Goal: Task Accomplishment & Management: Use online tool/utility

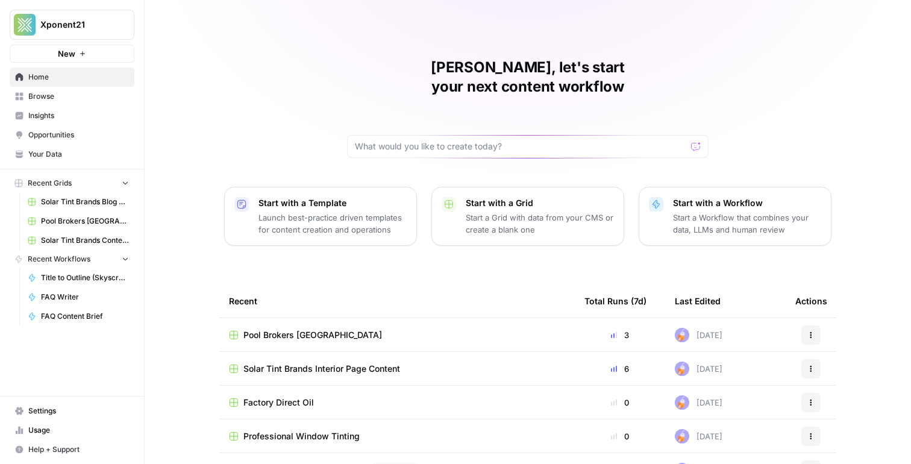
click at [306, 329] on span "Pool Brokers [GEOGRAPHIC_DATA]" at bounding box center [312, 335] width 139 height 12
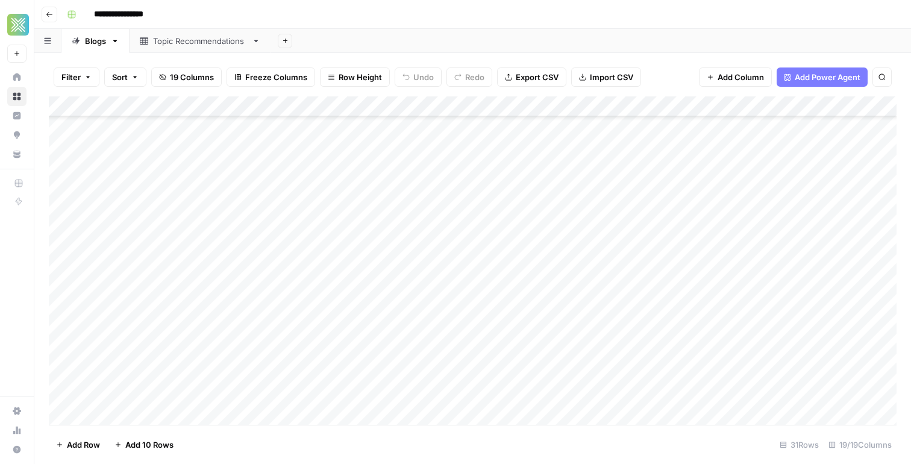
scroll to position [206, 0]
type input "*******"
click at [353, 226] on div "Add Column" at bounding box center [473, 260] width 848 height 328
click at [670, 228] on div "Add Column" at bounding box center [473, 260] width 848 height 328
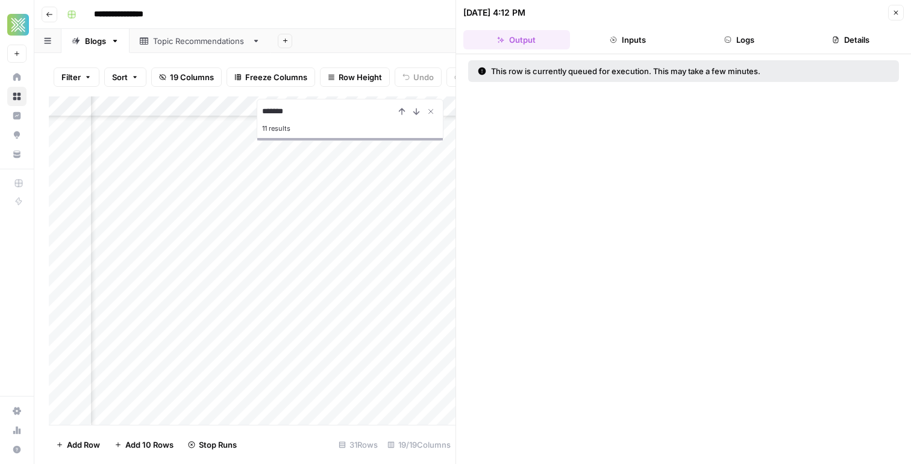
click at [897, 9] on icon "button" at bounding box center [895, 12] width 7 height 7
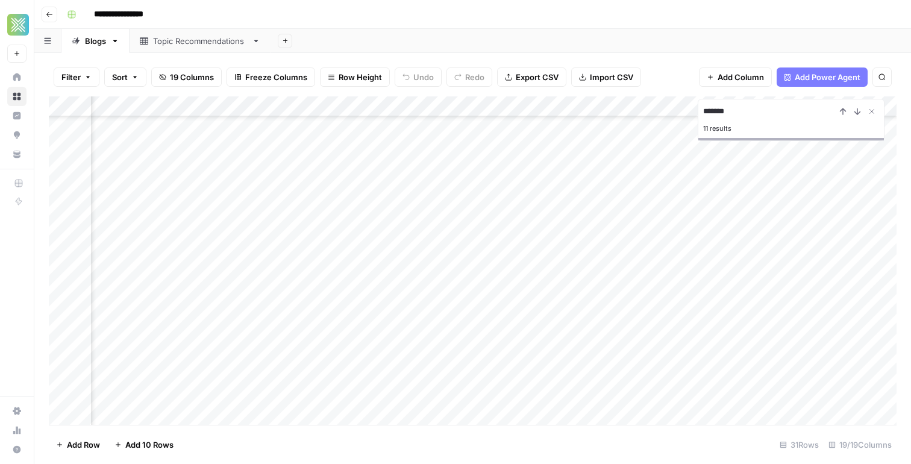
click at [495, 227] on div "Add Column" at bounding box center [473, 260] width 848 height 328
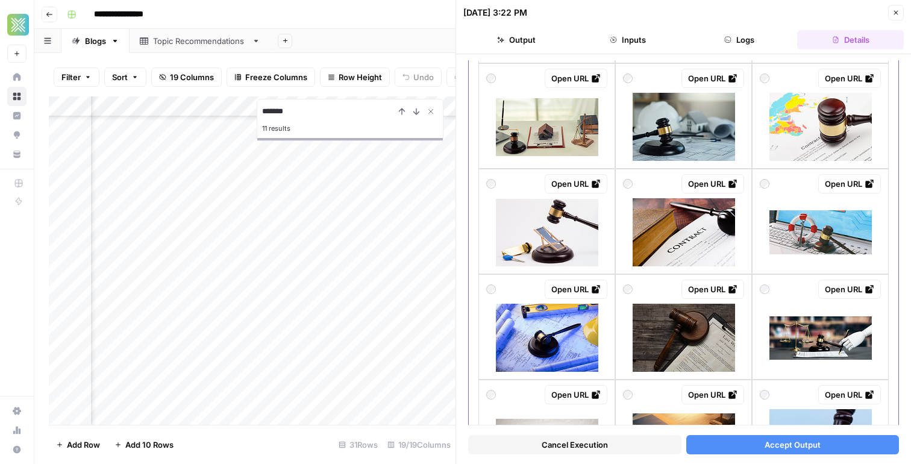
scroll to position [577, 0]
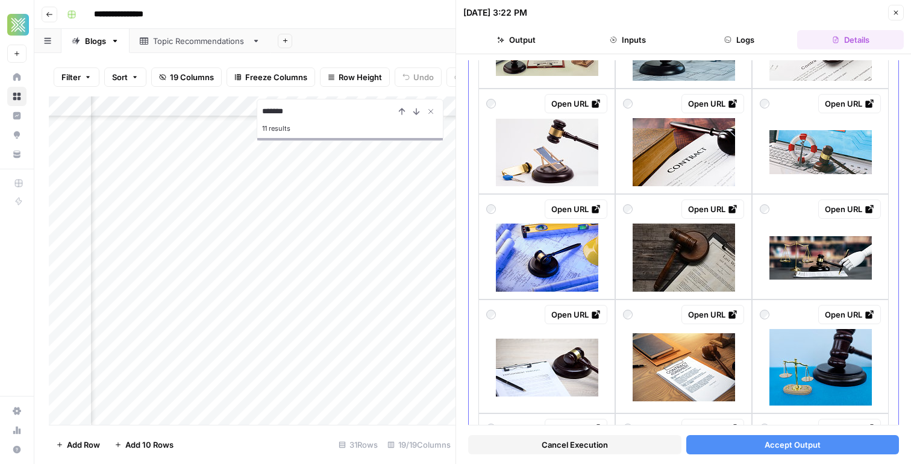
click at [774, 114] on div at bounding box center [820, 149] width 121 height 73
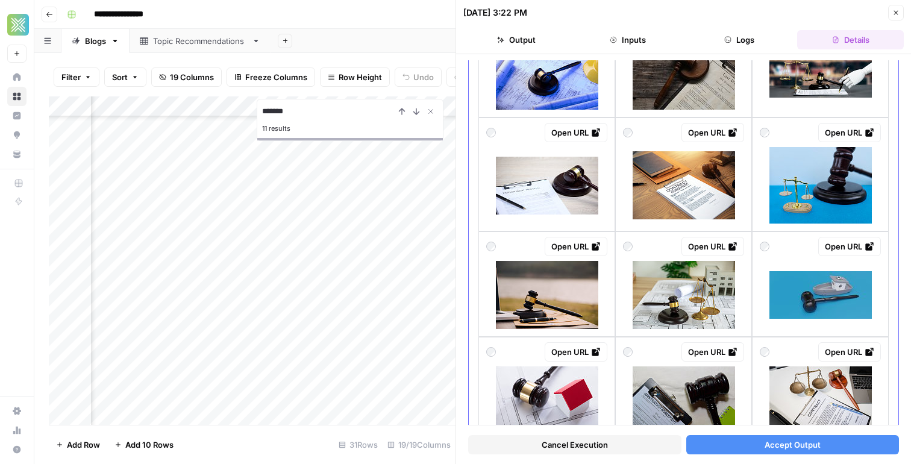
scroll to position [812, 0]
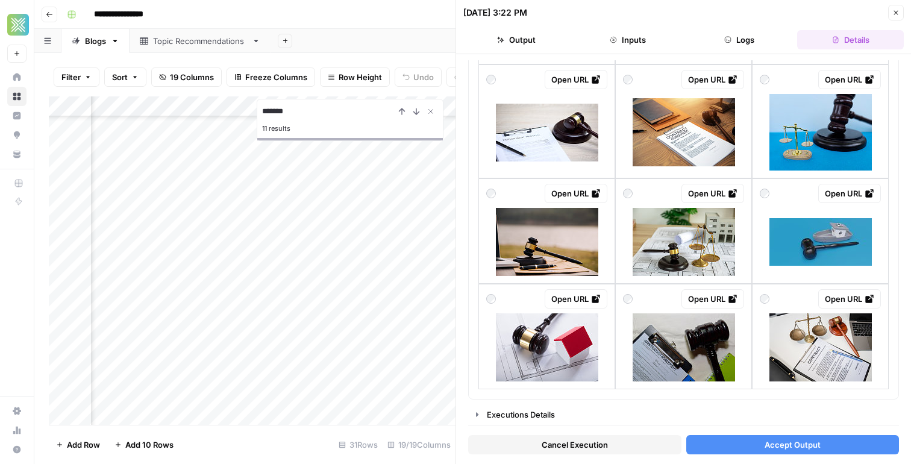
click at [738, 442] on button "Accept Output" at bounding box center [792, 444] width 213 height 19
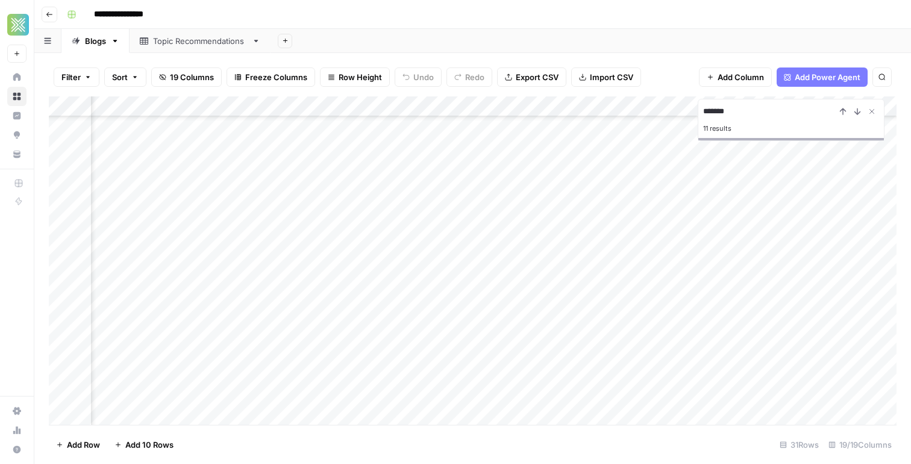
click at [661, 225] on div "Add Column" at bounding box center [473, 260] width 848 height 328
click at [669, 225] on div "Add Column" at bounding box center [473, 260] width 848 height 328
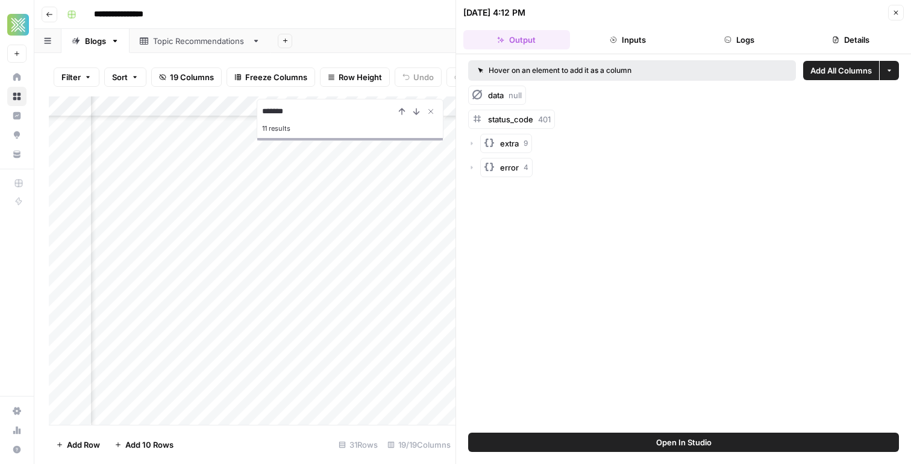
click at [895, 9] on icon "button" at bounding box center [895, 12] width 7 height 7
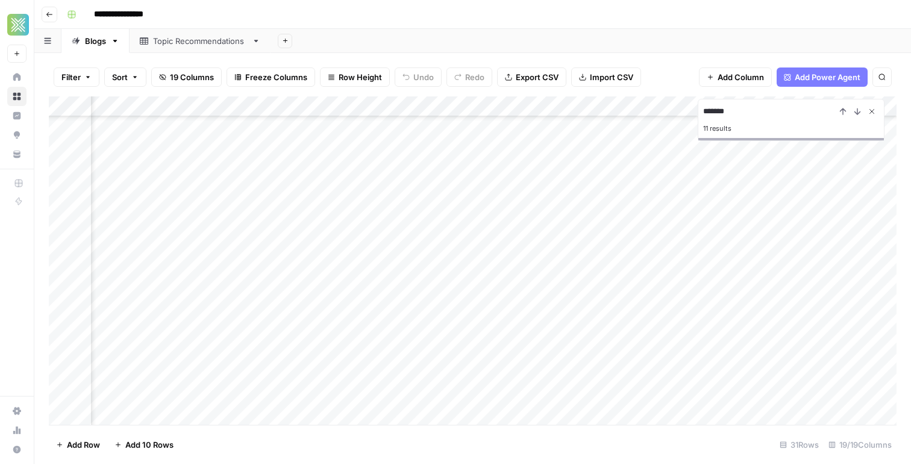
click at [874, 110] on icon "Close Search" at bounding box center [872, 112] width 10 height 10
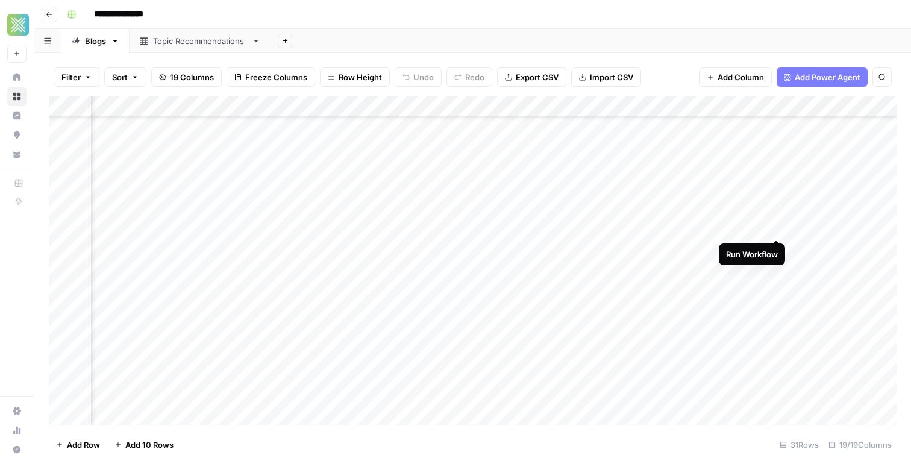
click at [780, 225] on div "Add Column" at bounding box center [473, 260] width 848 height 328
click at [624, 228] on div "Add Column" at bounding box center [473, 260] width 848 height 328
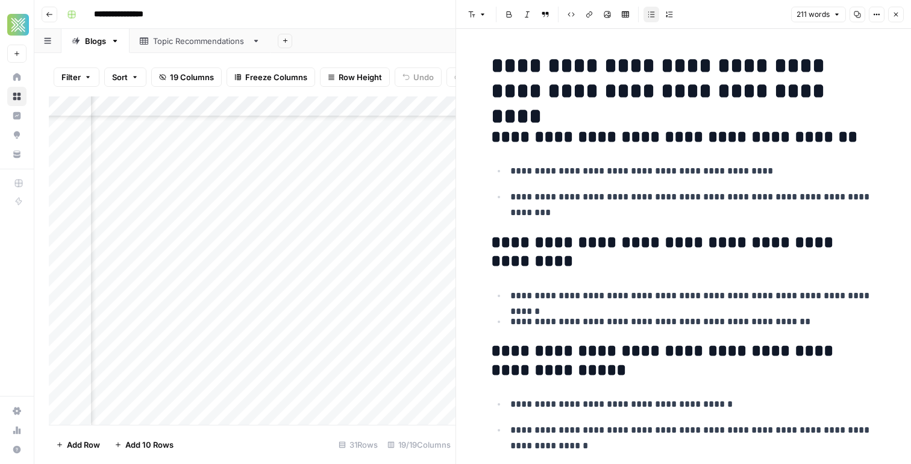
scroll to position [580, 0]
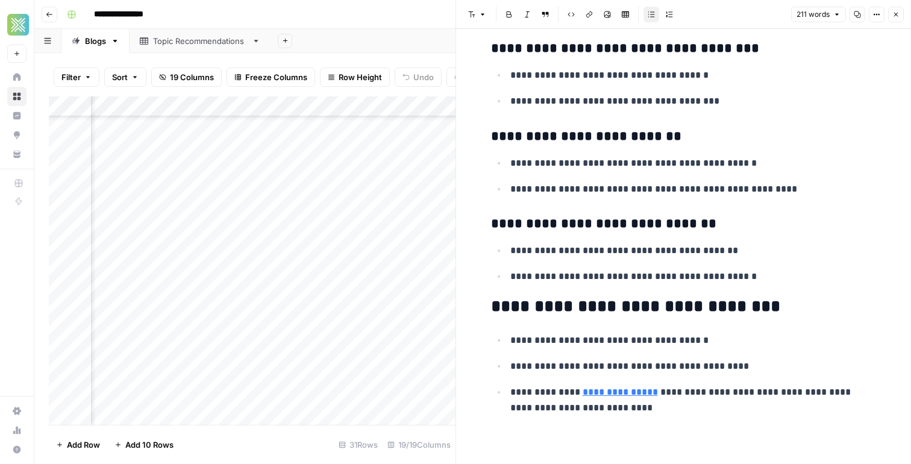
click at [897, 12] on icon "button" at bounding box center [895, 14] width 7 height 7
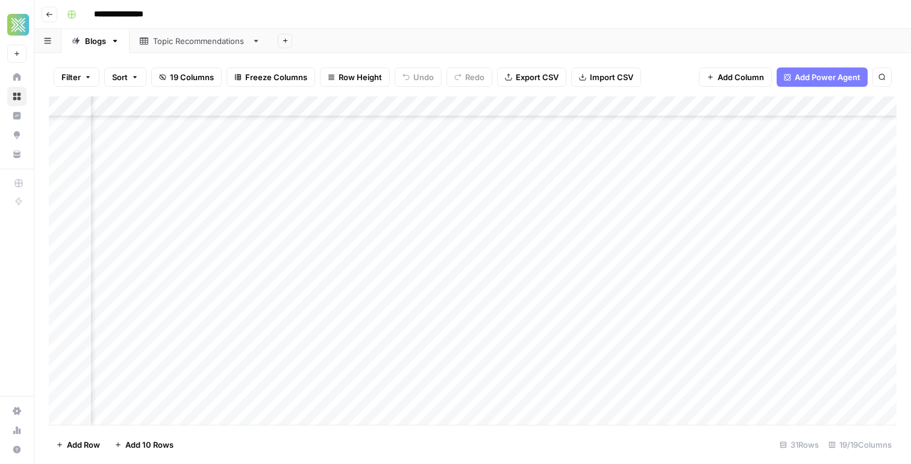
click at [668, 234] on div "Add Column" at bounding box center [473, 260] width 848 height 328
click at [668, 227] on div "Add Column" at bounding box center [473, 260] width 848 height 328
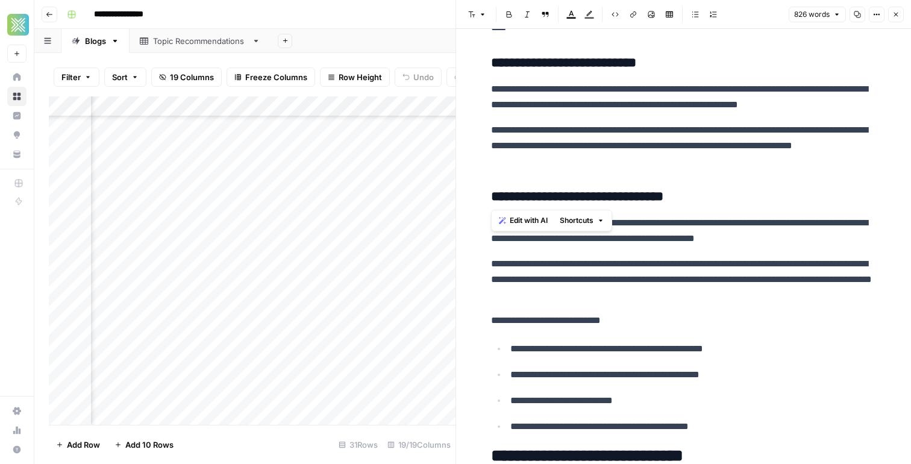
scroll to position [1686, 0]
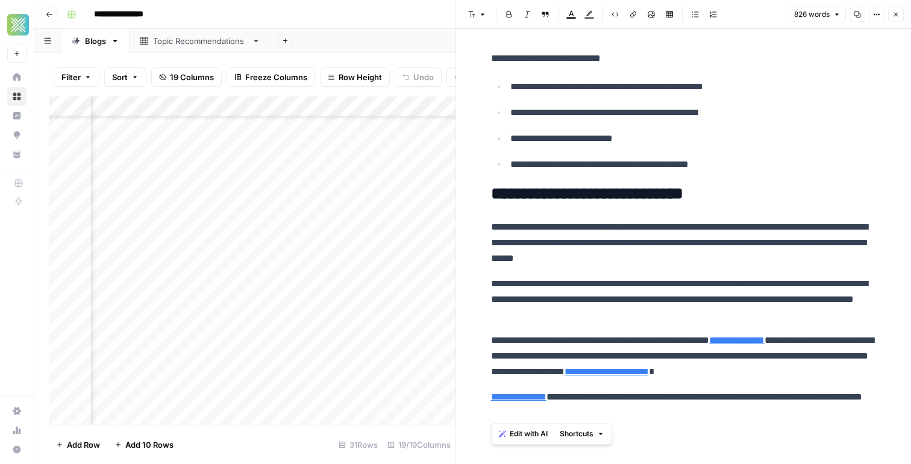
drag, startPoint x: 539, startPoint y: 109, endPoint x: 662, endPoint y: 412, distance: 327.3
click at [896, 18] on button "Close" at bounding box center [896, 15] width 16 height 16
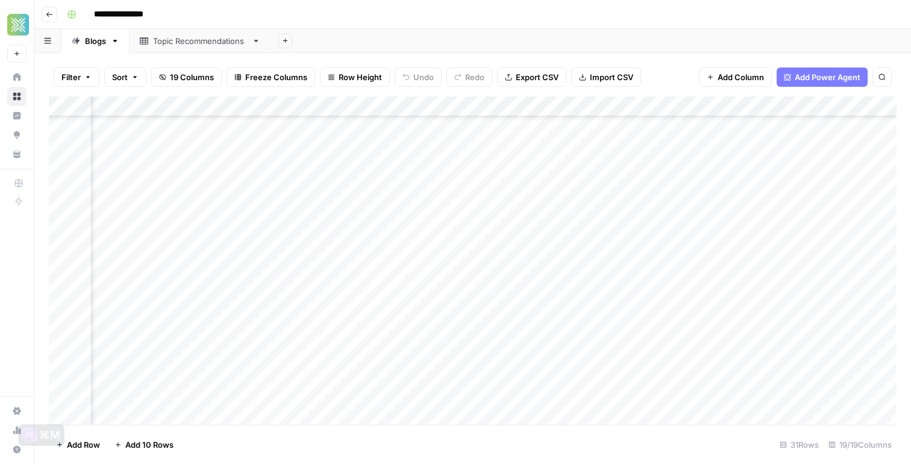
scroll to position [206, 640]
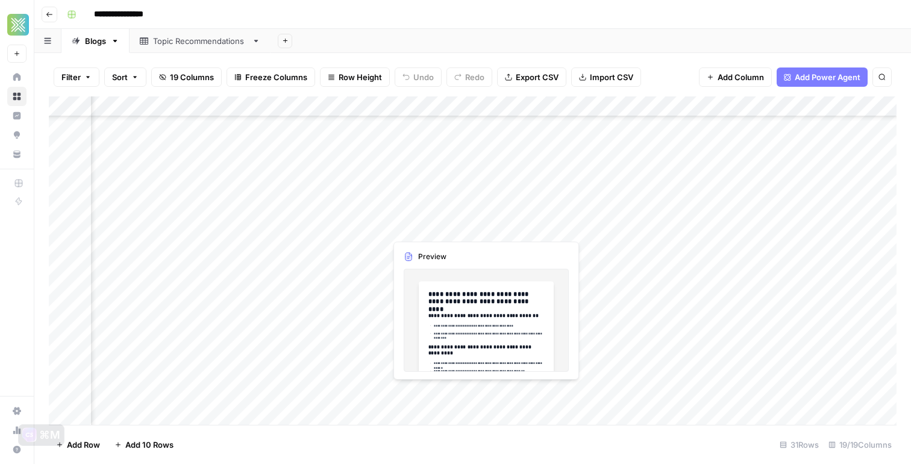
click at [362, 226] on div "Add Column" at bounding box center [473, 260] width 848 height 328
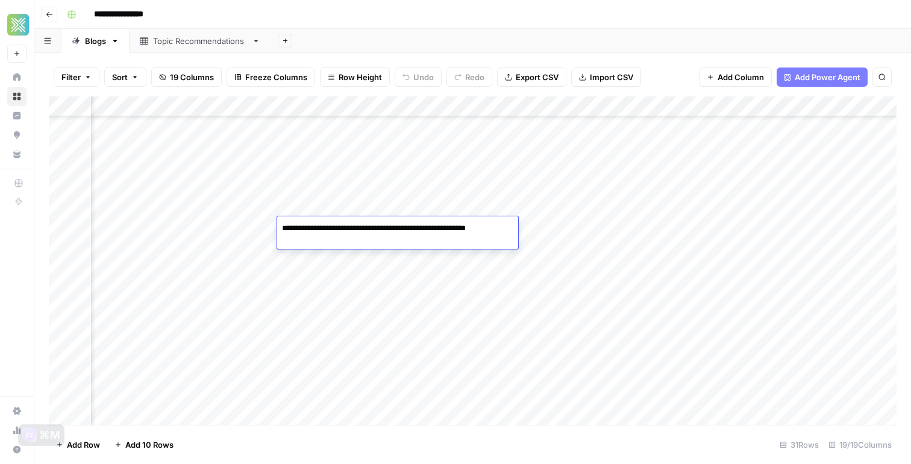
click at [555, 285] on div "Add Column" at bounding box center [473, 260] width 848 height 328
click at [446, 231] on div "Add Column" at bounding box center [473, 260] width 848 height 328
click at [502, 227] on div "Add Column" at bounding box center [473, 260] width 848 height 328
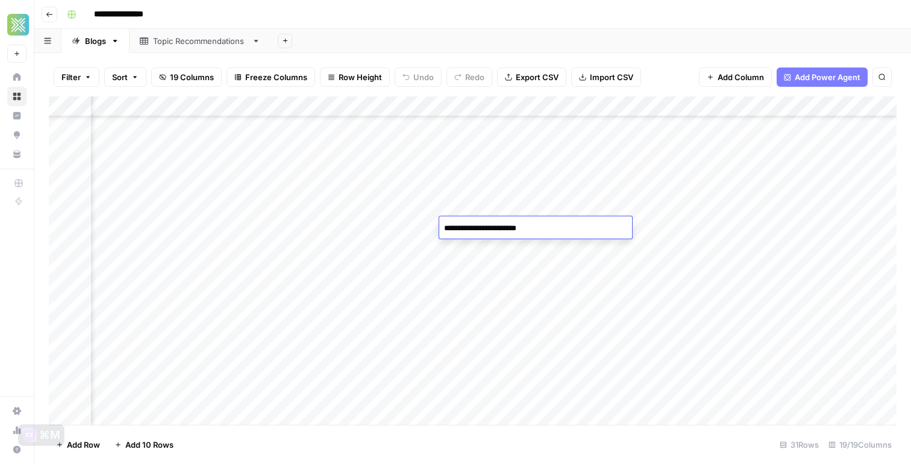
click at [491, 268] on div "Add Column" at bounding box center [473, 260] width 848 height 328
click at [612, 275] on div "Add Column" at bounding box center [473, 260] width 848 height 328
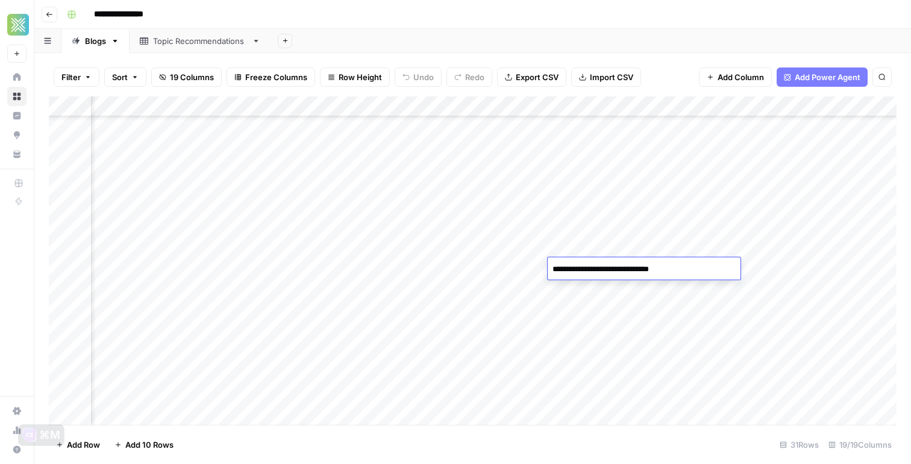
click at [491, 251] on div "Add Column" at bounding box center [473, 260] width 848 height 328
click at [581, 236] on div "Add Column" at bounding box center [473, 260] width 848 height 328
click at [586, 231] on div "Add Column" at bounding box center [473, 260] width 848 height 328
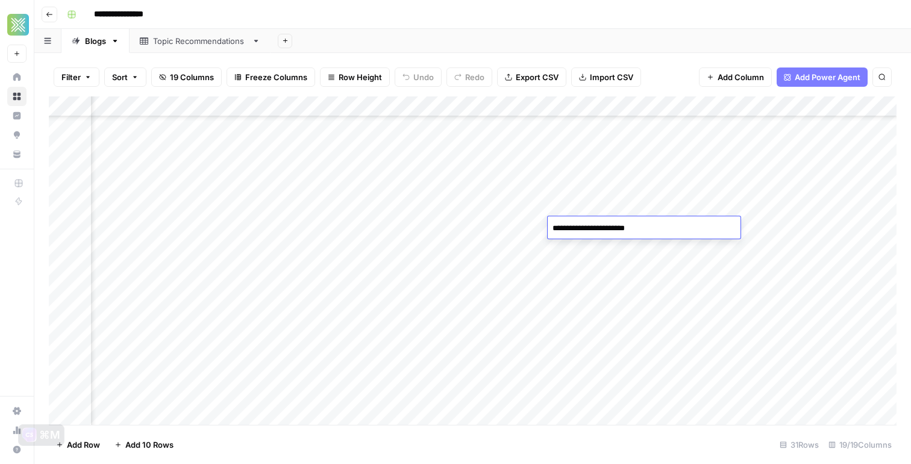
scroll to position [206, 790]
click at [496, 225] on div "Add Column" at bounding box center [473, 260] width 848 height 328
click at [719, 226] on div "Add Column" at bounding box center [473, 260] width 848 height 328
click at [666, 228] on div "Add Column" at bounding box center [473, 260] width 848 height 328
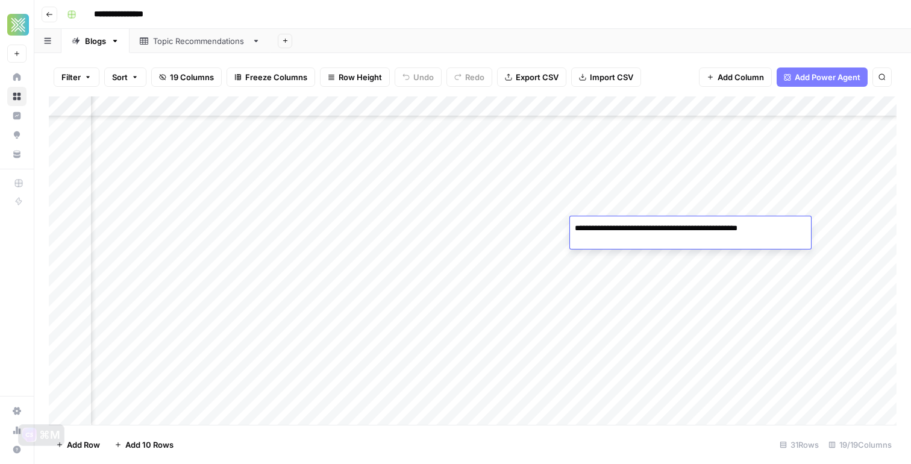
click at [658, 298] on div "Add Column" at bounding box center [473, 260] width 848 height 328
click at [701, 218] on div "Add Column" at bounding box center [473, 260] width 848 height 328
click at [701, 230] on div "Add Column" at bounding box center [473, 260] width 848 height 328
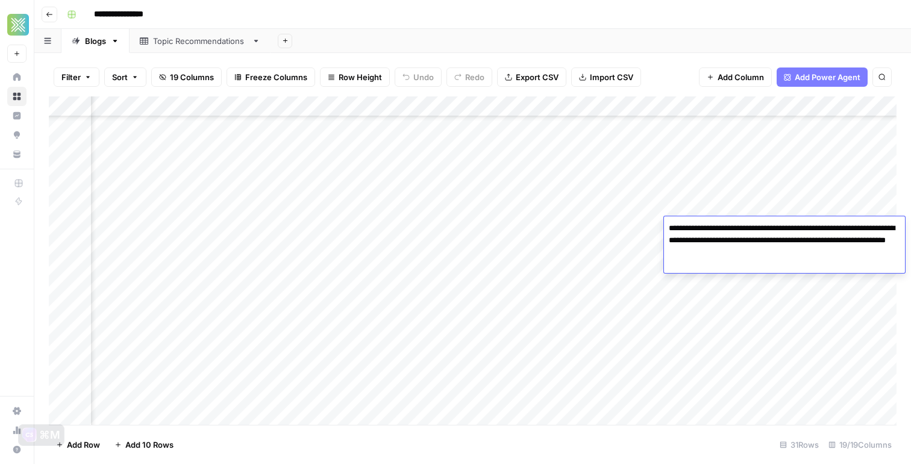
click at [701, 230] on textarea "**********" at bounding box center [784, 240] width 241 height 41
click at [645, 251] on div "Add Column" at bounding box center [473, 260] width 848 height 328
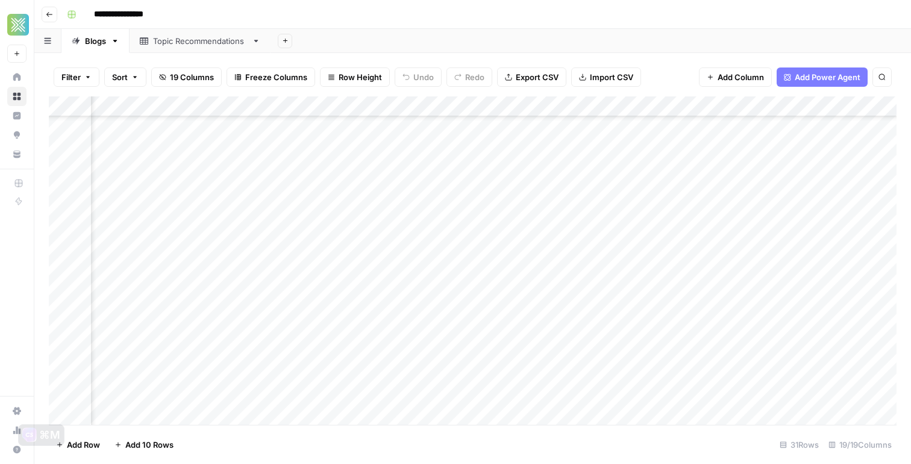
scroll to position [206, 1371]
click at [689, 228] on div "Add Column" at bounding box center [473, 260] width 848 height 328
click at [724, 227] on div "Add Column" at bounding box center [473, 260] width 848 height 328
